Goal: Navigation & Orientation: Go to known website

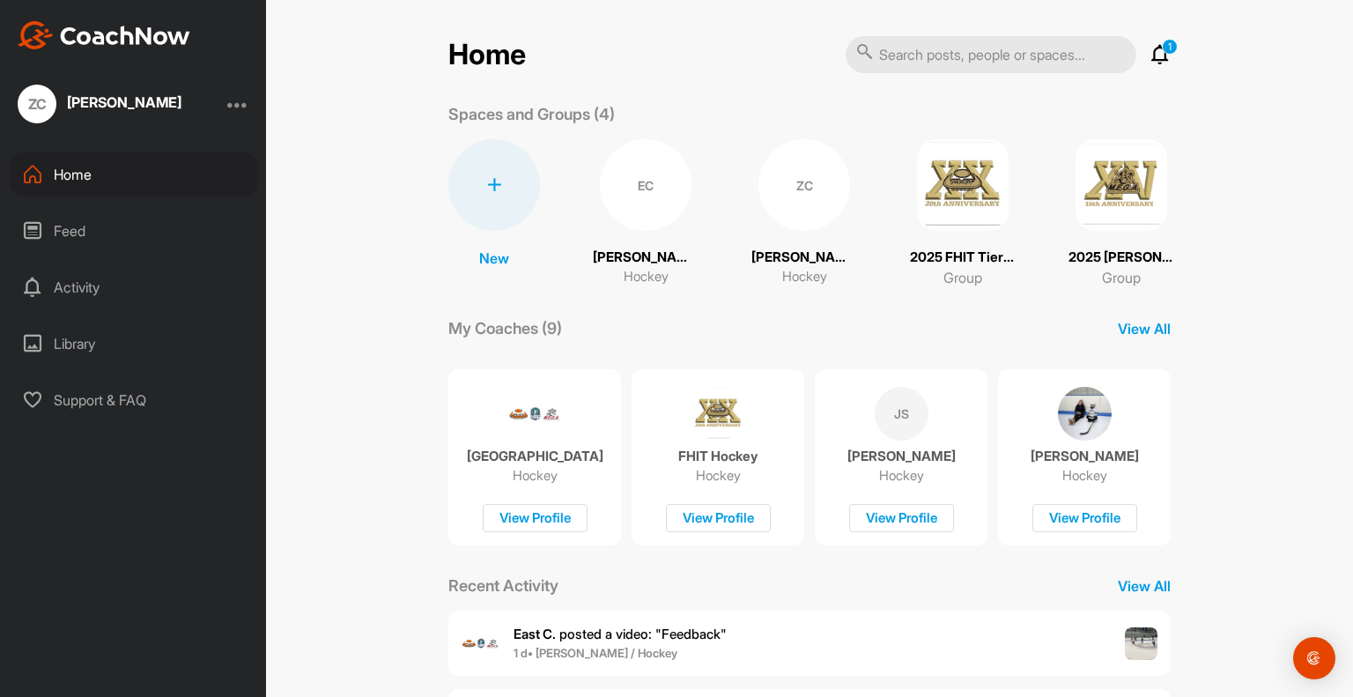
click at [149, 35] on img at bounding box center [104, 35] width 173 height 28
